Goal: Transaction & Acquisition: Obtain resource

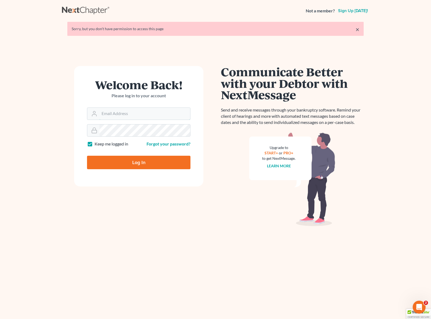
type input "[EMAIL_ADDRESS][DOMAIN_NAME]"
click at [143, 161] on input "Log In" at bounding box center [138, 162] width 103 height 13
type input "Thinking..."
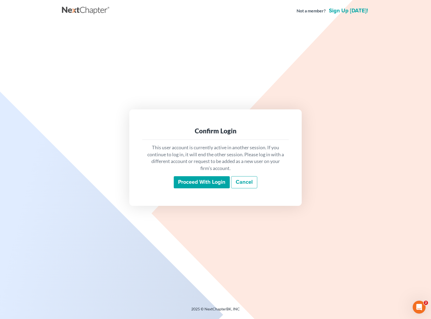
click at [212, 184] on input "Proceed with login" at bounding box center [202, 182] width 56 height 12
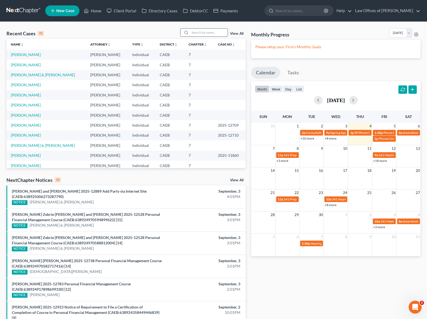
click at [196, 34] on input "search" at bounding box center [209, 33] width 38 height 8
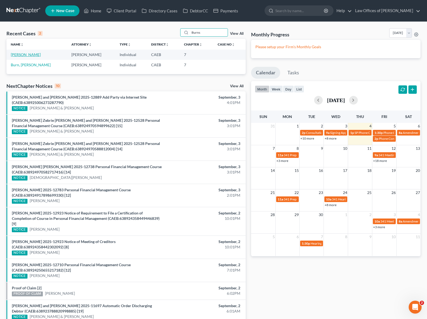
type input "Burns"
click at [27, 55] on link "[PERSON_NAME]" at bounding box center [26, 54] width 30 height 5
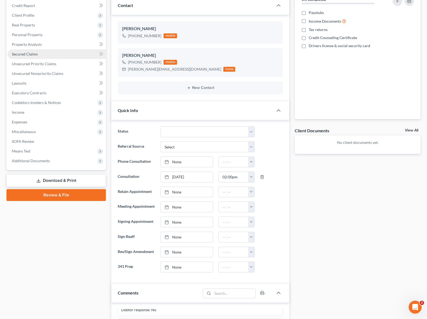
scroll to position [65, 0]
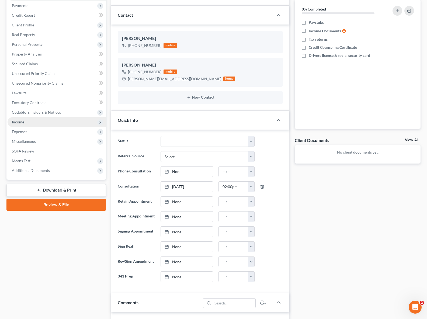
click at [34, 120] on span "Income" at bounding box center [57, 122] width 98 height 10
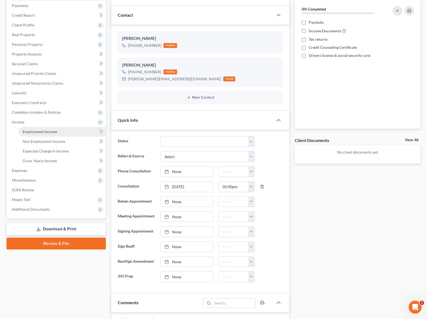
click at [57, 133] on link "Employment Income" at bounding box center [61, 132] width 87 height 10
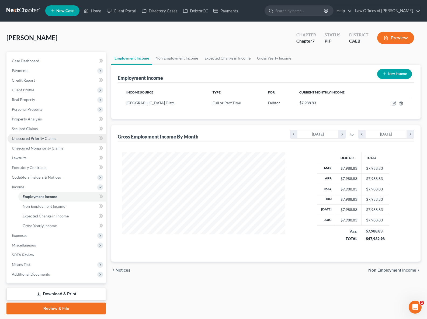
scroll to position [96, 174]
click at [46, 265] on span "Means Test" at bounding box center [57, 265] width 98 height 10
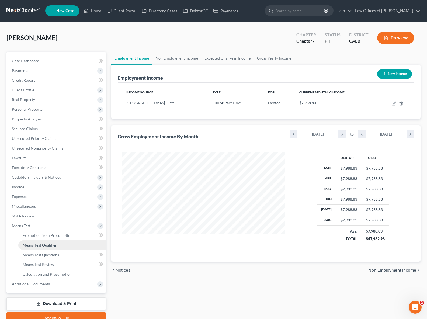
click at [60, 245] on link "Means Test Qualifier" at bounding box center [61, 245] width 87 height 10
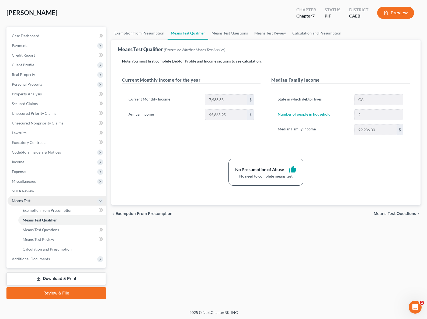
scroll to position [25, 0]
click at [92, 277] on link "Download & Print" at bounding box center [55, 278] width 99 height 13
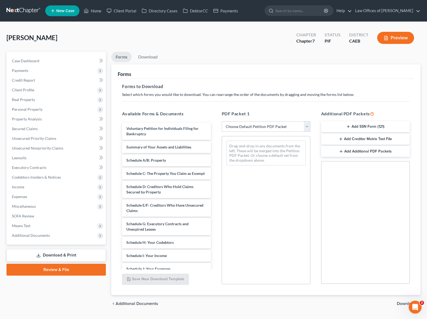
click at [307, 126] on select "Choose Default Petition PDF Packet Complete Bankruptcy Petition (all forms and …" at bounding box center [266, 126] width 89 height 11
select select "4"
click at [222, 121] on select "Choose Default Petition PDF Packet Complete Bankruptcy Petition (all forms and …" at bounding box center [266, 126] width 89 height 11
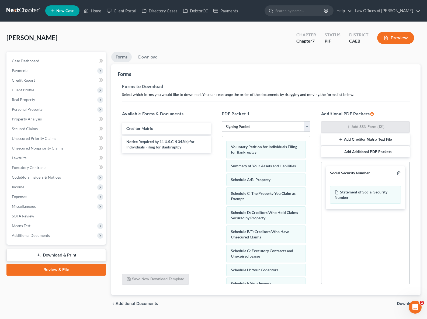
drag, startPoint x: 392, startPoint y: 299, endPoint x: 405, endPoint y: 302, distance: 13.5
click at [403, 301] on div "chevron_left Additional Documents Download chevron_right" at bounding box center [265, 303] width 309 height 17
click at [401, 303] on span "Download" at bounding box center [406, 303] width 19 height 4
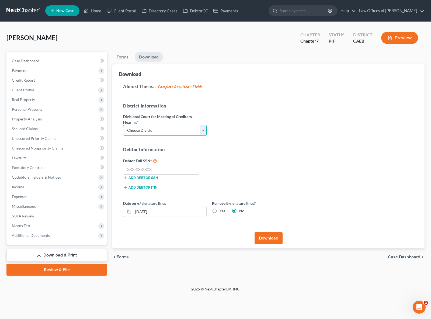
click at [203, 129] on select "Choose Division Fresno Modesto [GEOGRAPHIC_DATA]" at bounding box center [164, 130] width 83 height 11
select select "0"
click at [123, 125] on select "Choose Division Fresno Modesto [GEOGRAPHIC_DATA]" at bounding box center [164, 130] width 83 height 11
click at [167, 169] on input "text" at bounding box center [161, 169] width 76 height 11
type input "111-11-1111"
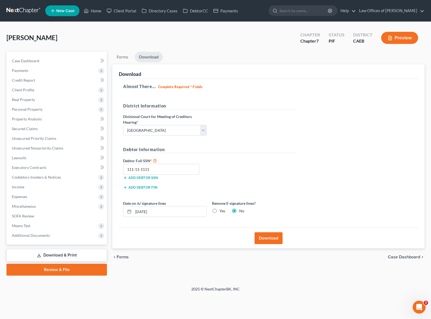
click at [272, 238] on button "Download" at bounding box center [268, 238] width 28 height 12
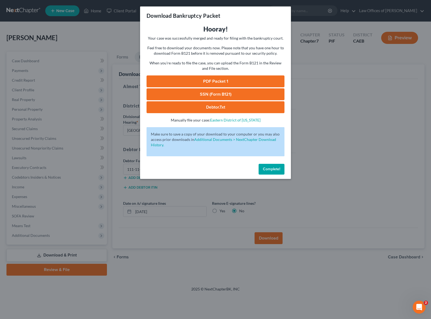
click at [203, 82] on link "PDF Packet 1" at bounding box center [215, 81] width 138 height 12
